Goal: Transaction & Acquisition: Subscribe to service/newsletter

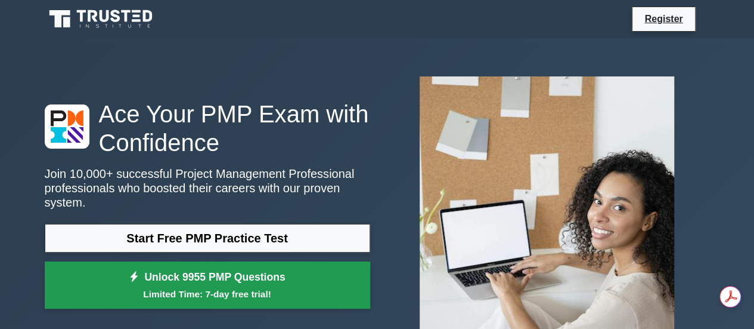
click at [220, 272] on link "Unlock 9955 PMP Questions Limited Time: 7-day free trial!" at bounding box center [208, 285] width 326 height 48
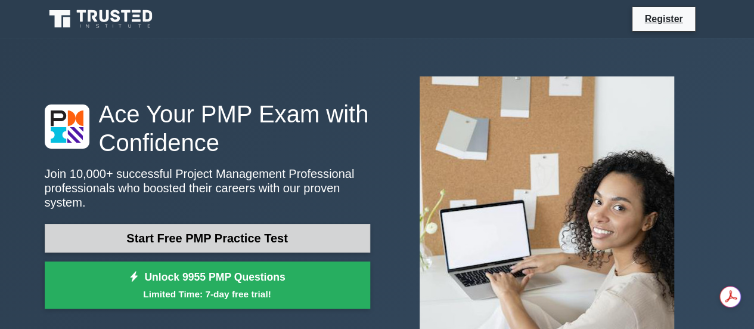
click at [125, 224] on link "Start Free PMP Practice Test" at bounding box center [208, 238] width 326 height 29
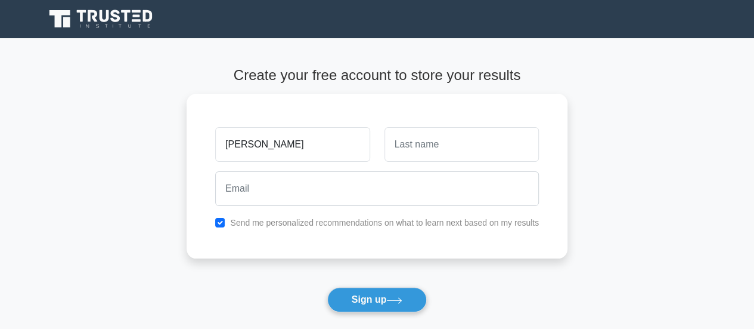
type input "[PERSON_NAME]"
type input "K"
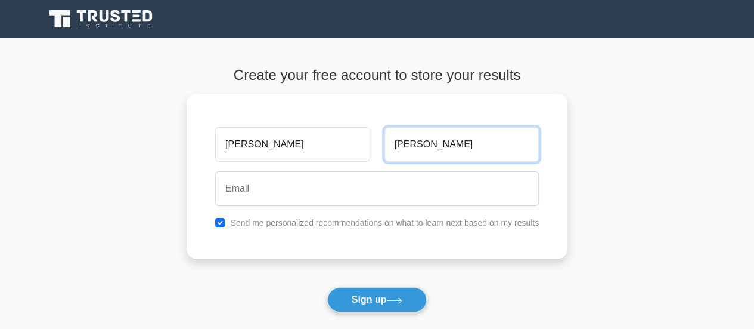
type input "[PERSON_NAME]"
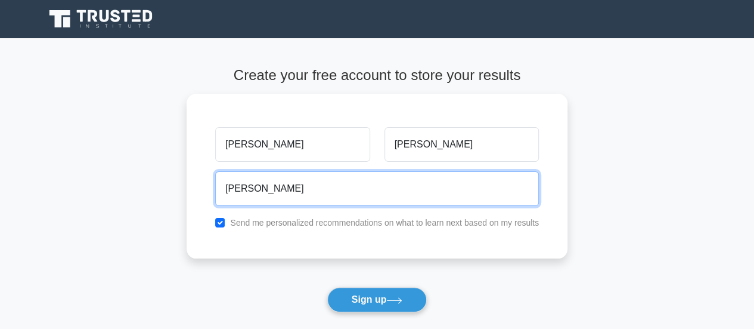
type input "john.kennedy@mercury.co.nz"
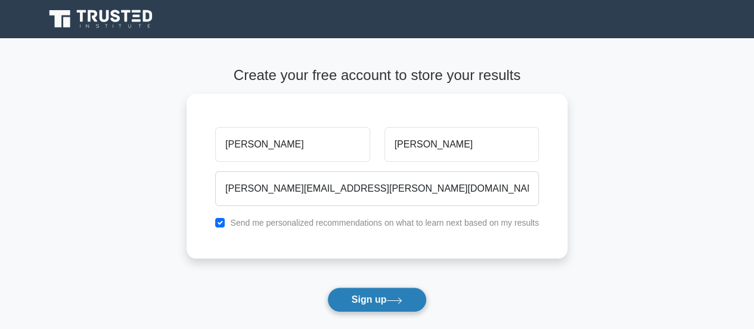
click at [358, 298] on button "Sign up" at bounding box center [377, 299] width 100 height 25
